Goal: Find specific page/section: Find specific page/section

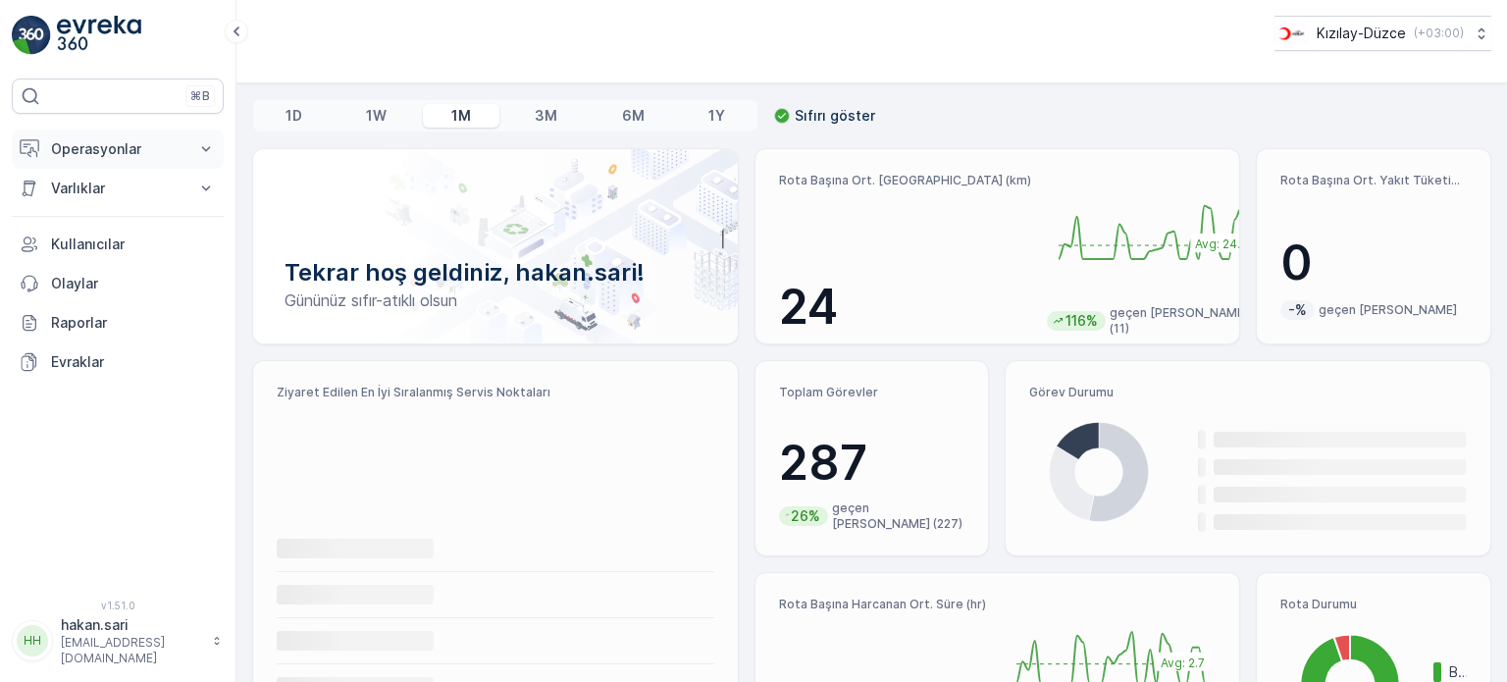
click at [110, 139] on p "Operasyonlar" at bounding box center [117, 149] width 133 height 20
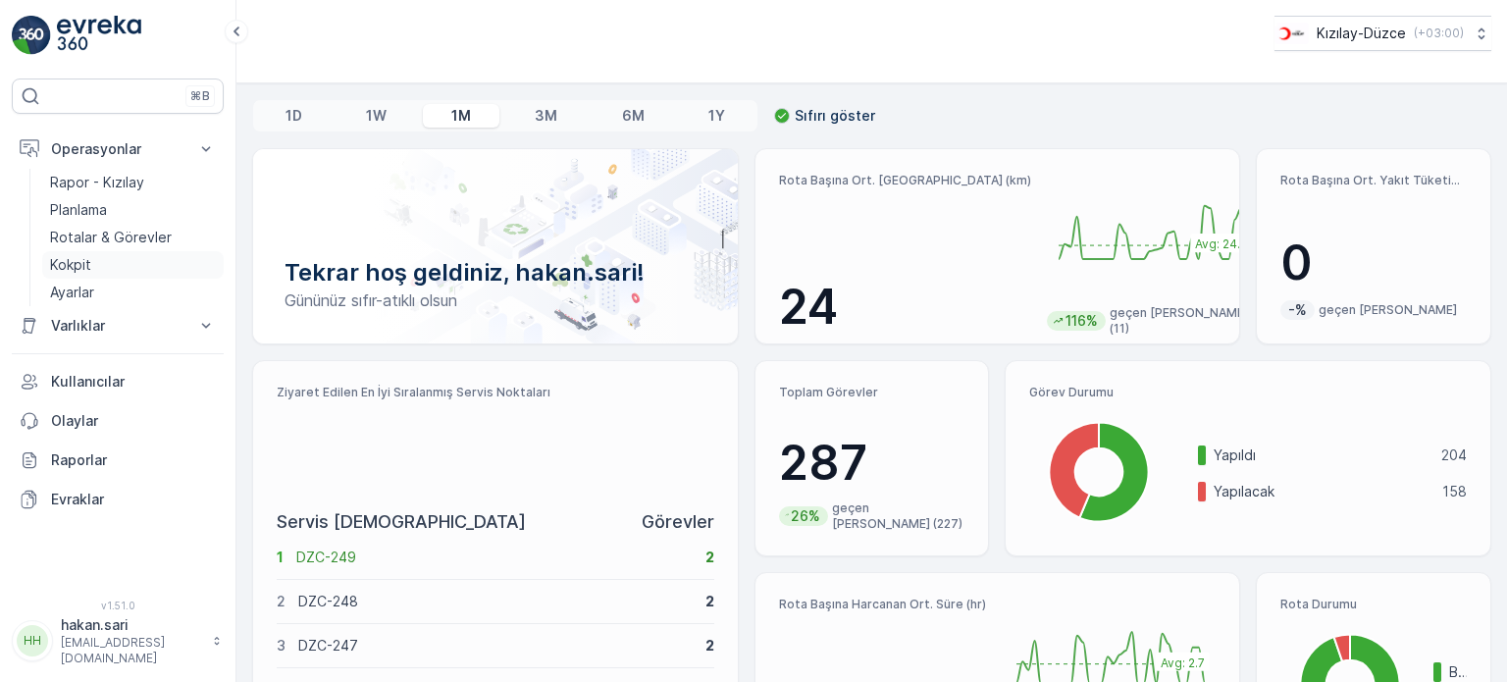
click at [75, 262] on p "Kokpit" at bounding box center [70, 265] width 41 height 20
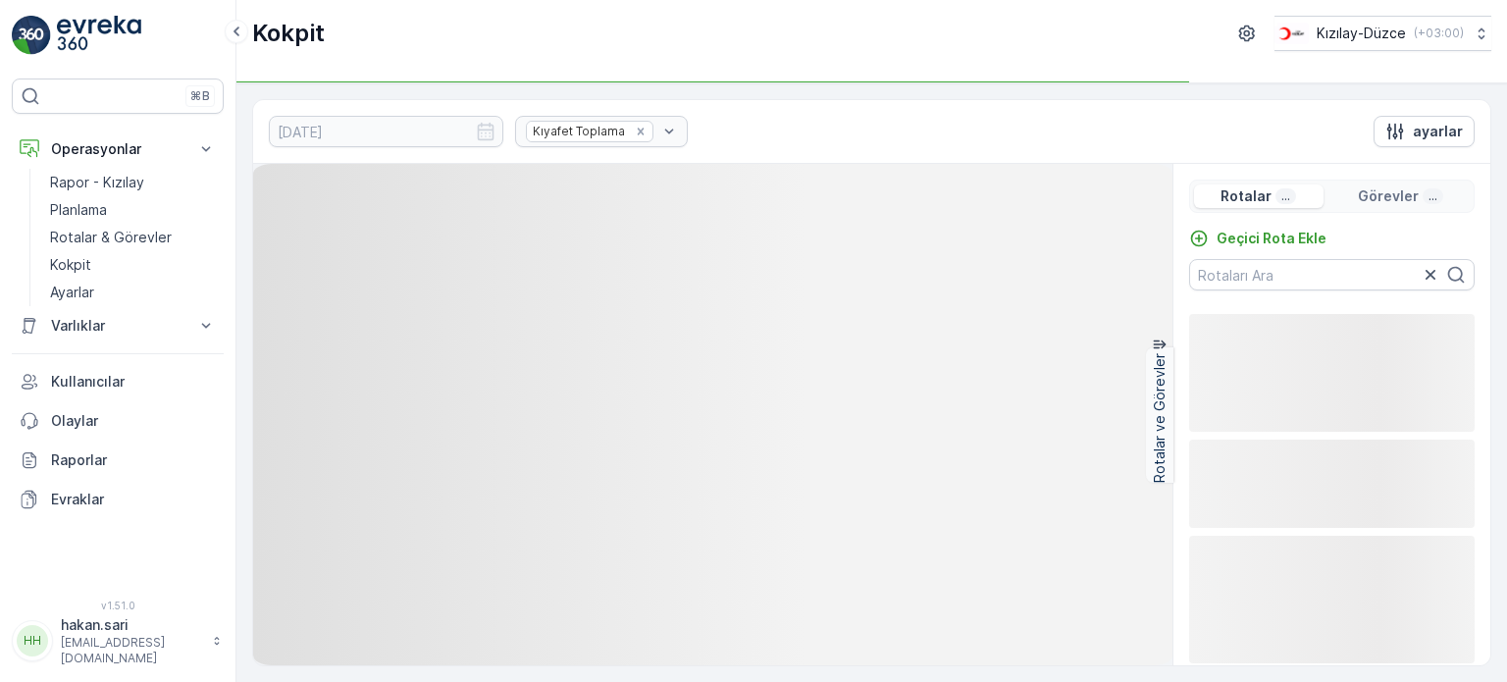
click at [86, 176] on p "Rapor - Kızılay" at bounding box center [97, 183] width 94 height 20
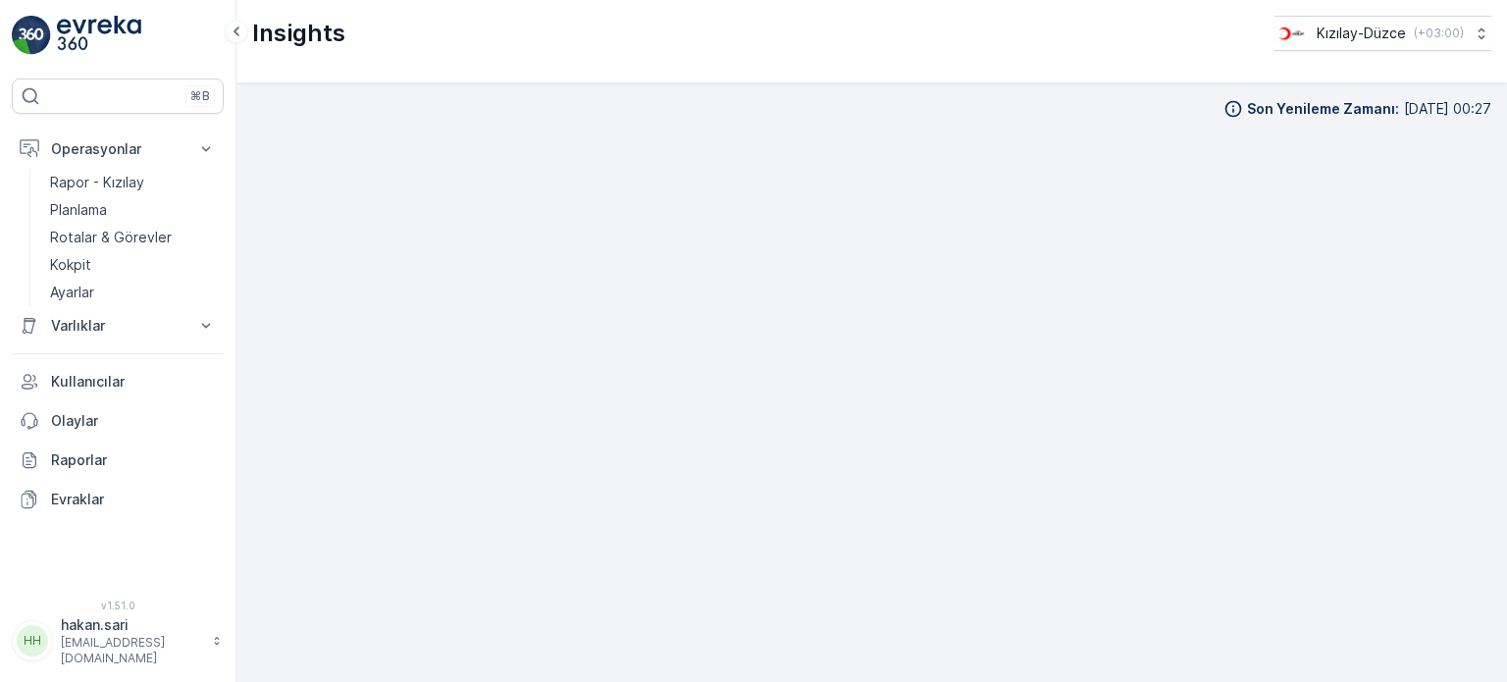
scroll to position [16, 0]
